Goal: Task Accomplishment & Management: Complete application form

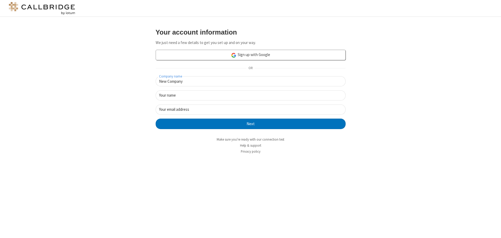
type input "New Company"
type input "New User"
type input "[EMAIL_ADDRESS][DOMAIN_NAME]"
click button "Next" at bounding box center [251, 124] width 190 height 10
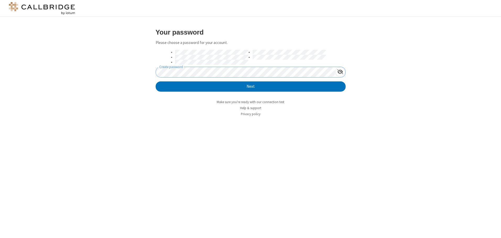
click button "Next" at bounding box center [251, 86] width 190 height 10
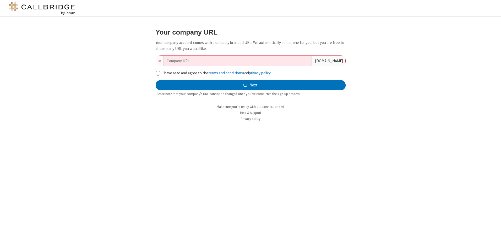
type input "new-company-bottom-line-390"
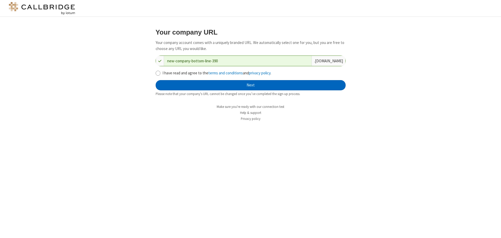
click at [250, 85] on button "Next" at bounding box center [251, 85] width 190 height 10
